Goal: Information Seeking & Learning: Learn about a topic

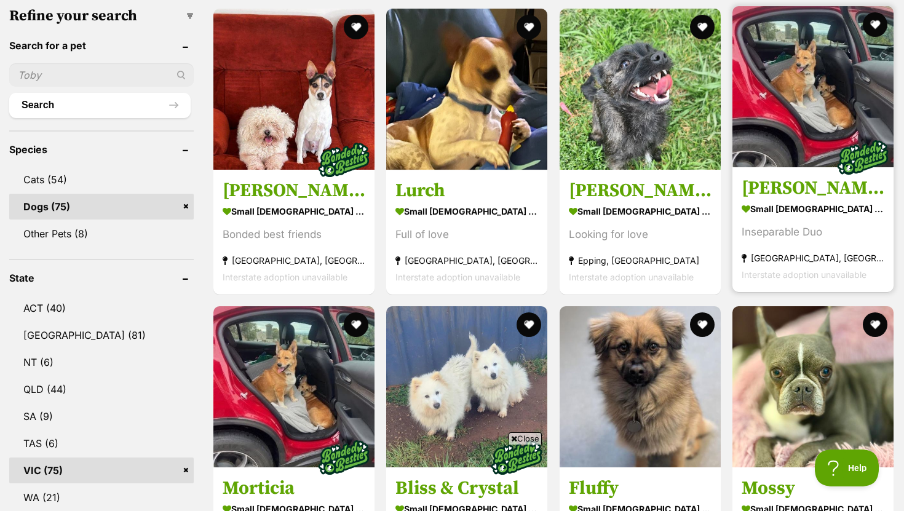
click at [773, 189] on h3 "Gomez" at bounding box center [812, 187] width 143 height 23
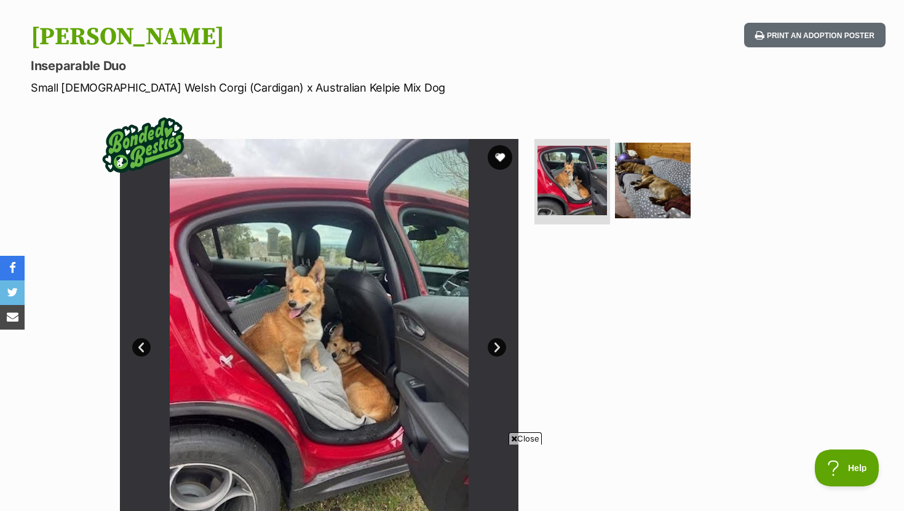
scroll to position [93, 0]
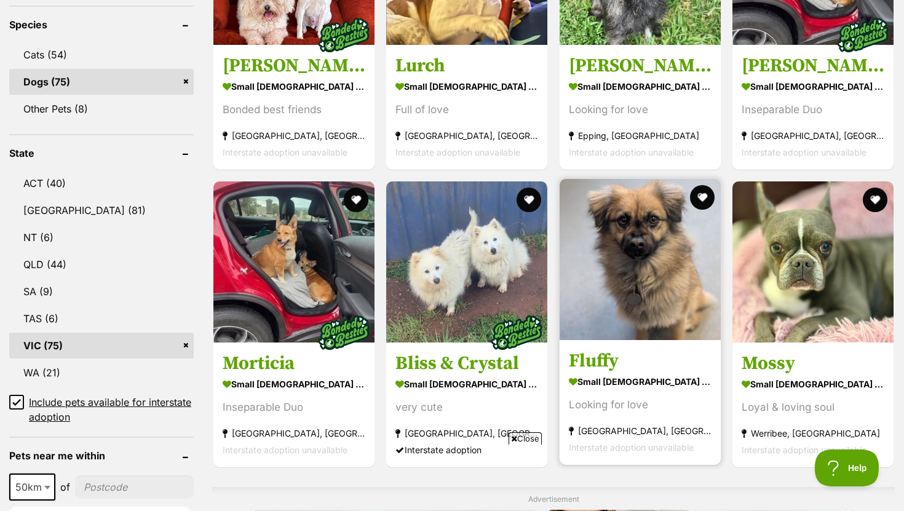
click at [604, 365] on h3 "Fluffy" at bounding box center [640, 360] width 143 height 23
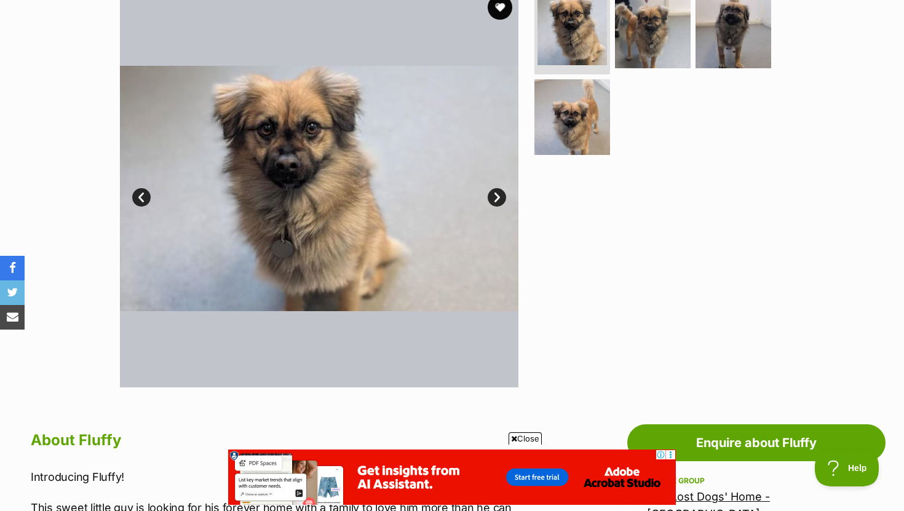
scroll to position [218, 0]
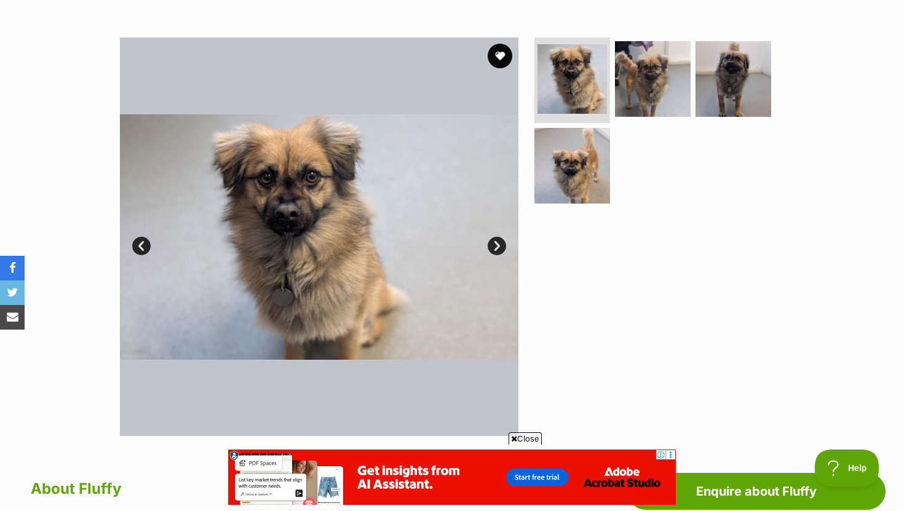
click at [490, 240] on link "Next" at bounding box center [497, 246] width 18 height 18
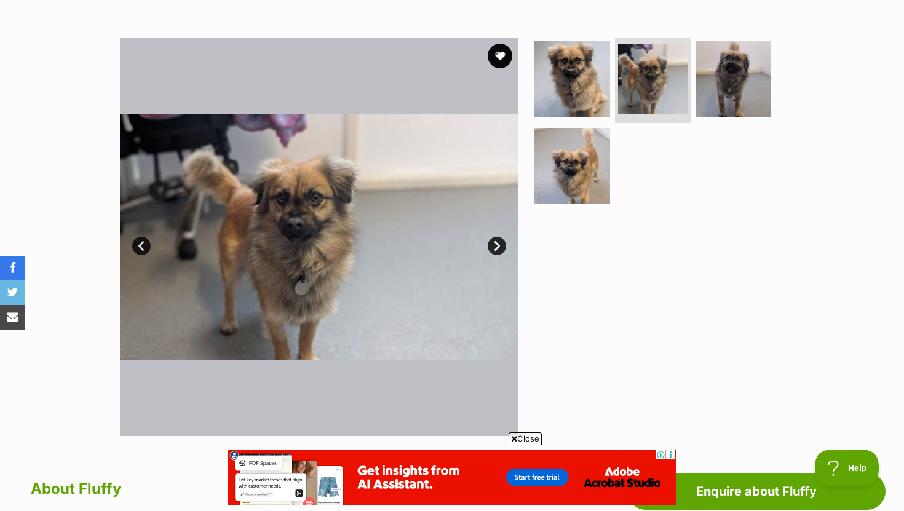
click at [491, 240] on link "Next" at bounding box center [497, 246] width 18 height 18
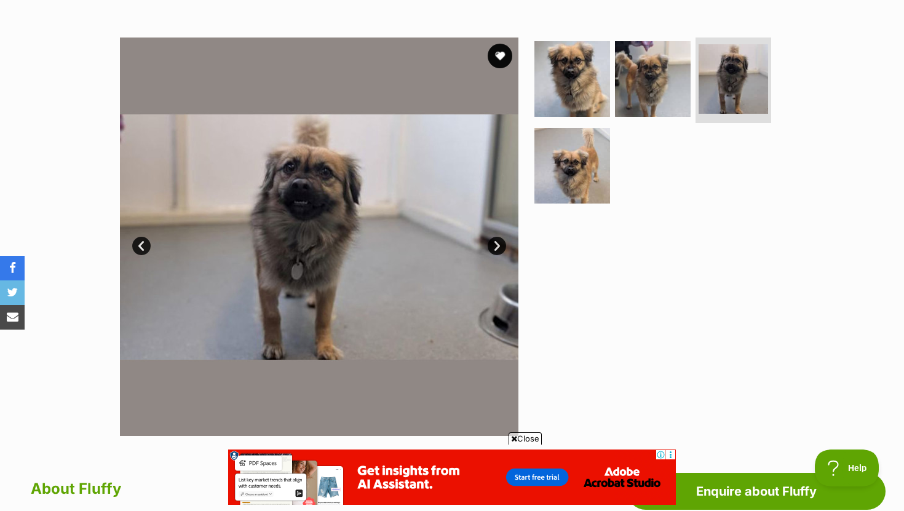
click at [491, 240] on link "Next" at bounding box center [497, 246] width 18 height 18
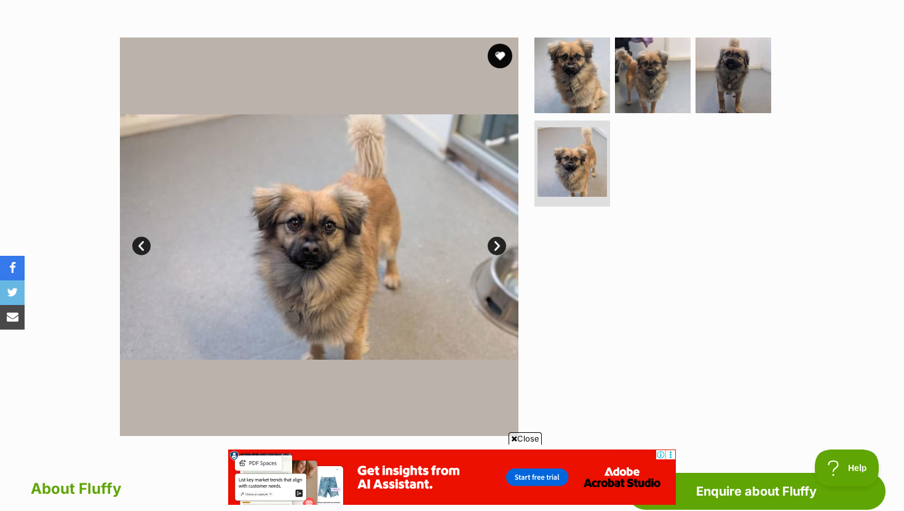
click at [491, 240] on link "Next" at bounding box center [497, 246] width 18 height 18
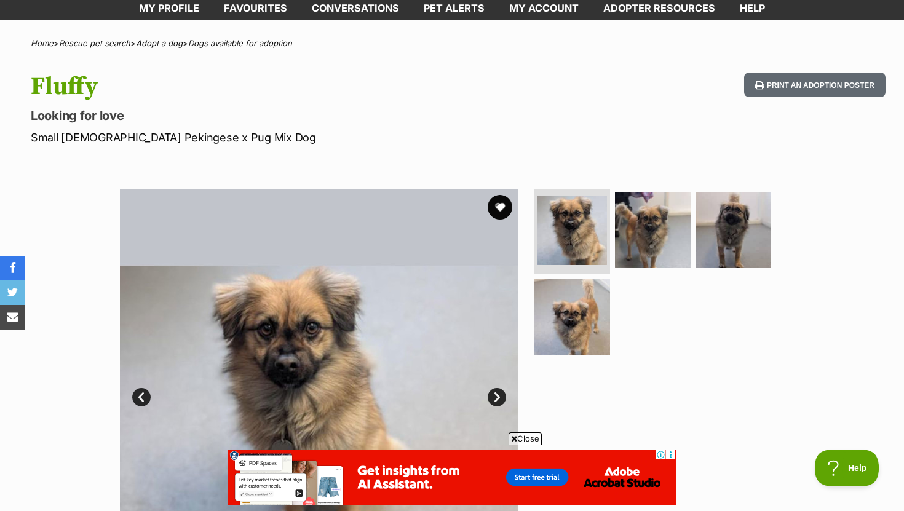
scroll to position [0, 0]
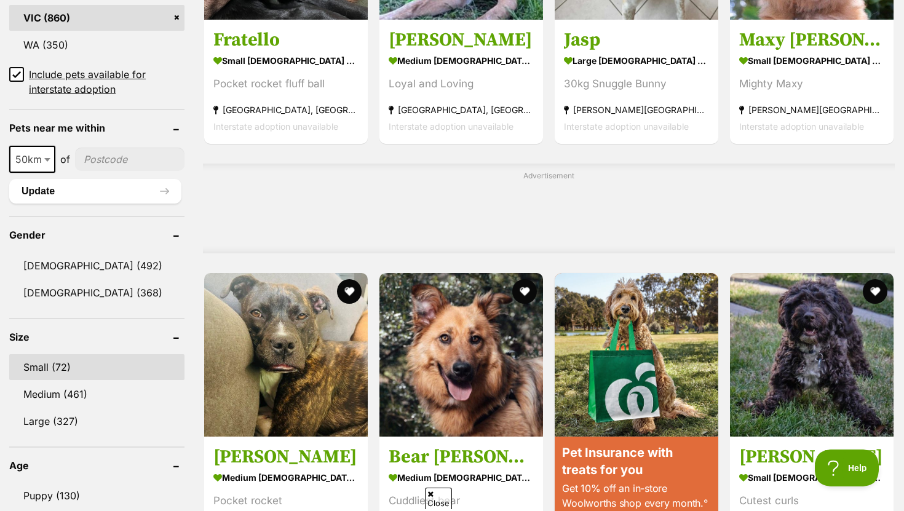
click at [65, 360] on link "Small (72)" at bounding box center [96, 367] width 175 height 26
